Goal: Task Accomplishment & Management: Complete application form

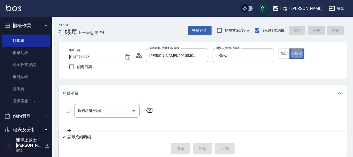
scroll to position [1, 0]
click at [89, 113] on input "服務名稱/代號" at bounding box center [103, 110] width 53 height 9
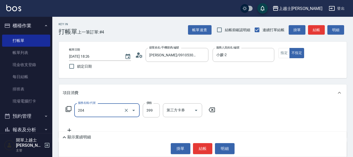
type input "A級洗+剪(204)"
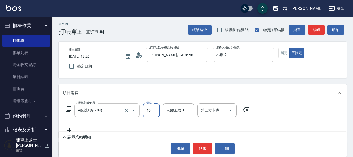
type input "400"
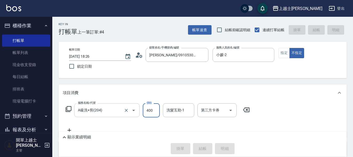
type input "[DATE] 19:01"
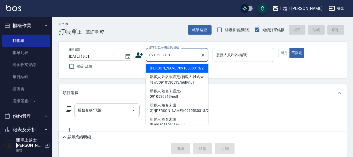
type input "[PERSON_NAME]/0910530313/2"
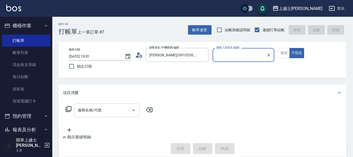
type input "小媛-2"
click at [290, 48] on button "不指定" at bounding box center [297, 53] width 15 height 10
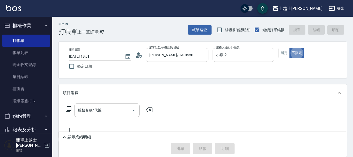
type button "false"
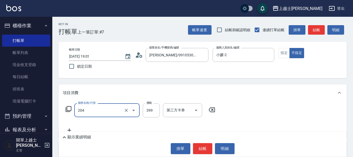
type input "A級洗+剪(204)"
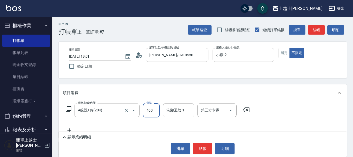
type input "400"
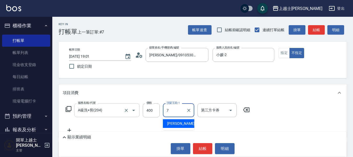
type input "[PERSON_NAME]-7"
